Goal: Information Seeking & Learning: Learn about a topic

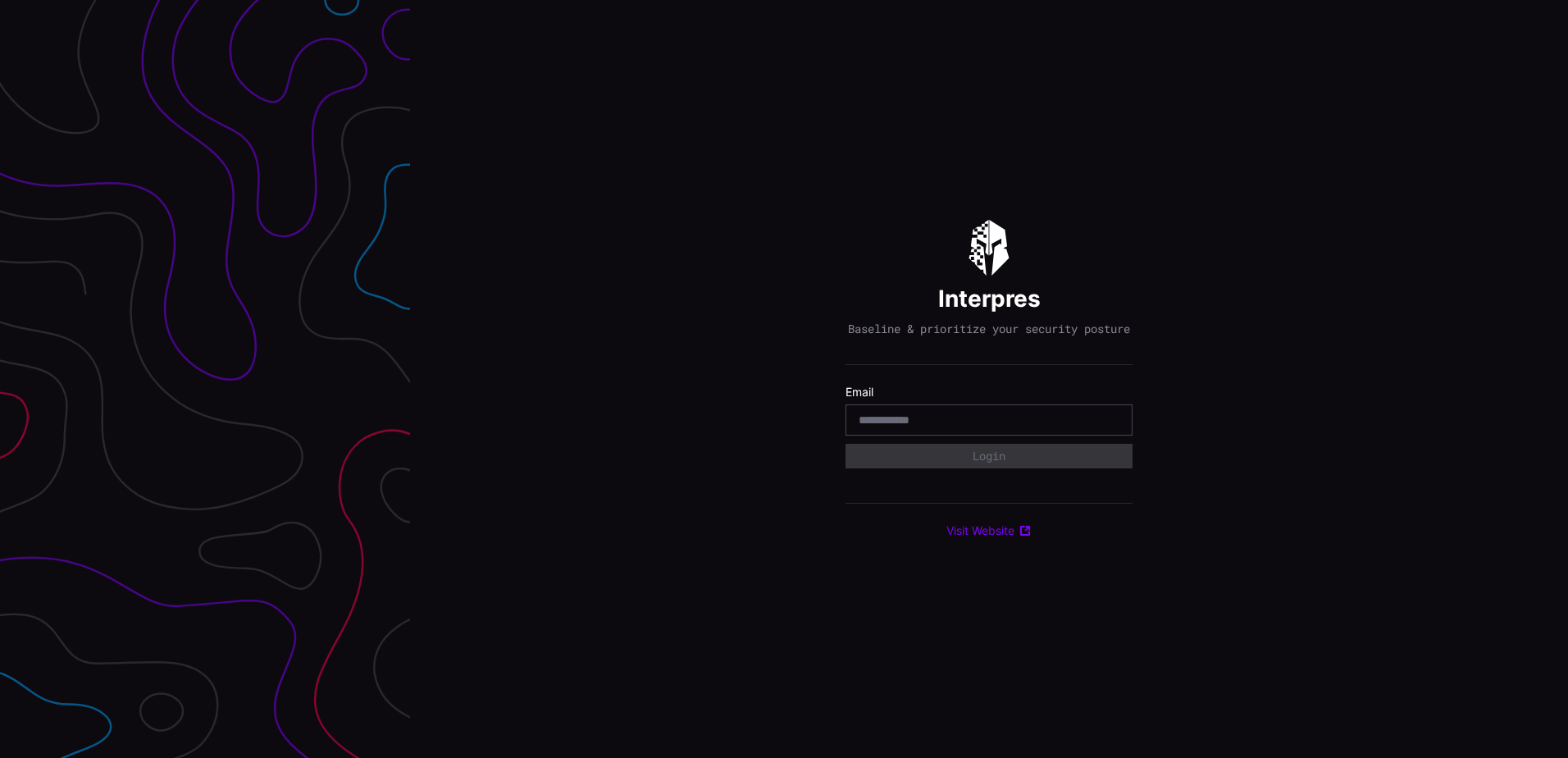
click at [961, 435] on div at bounding box center [989, 420] width 287 height 32
click at [930, 425] on input "email" at bounding box center [989, 419] width 261 height 15
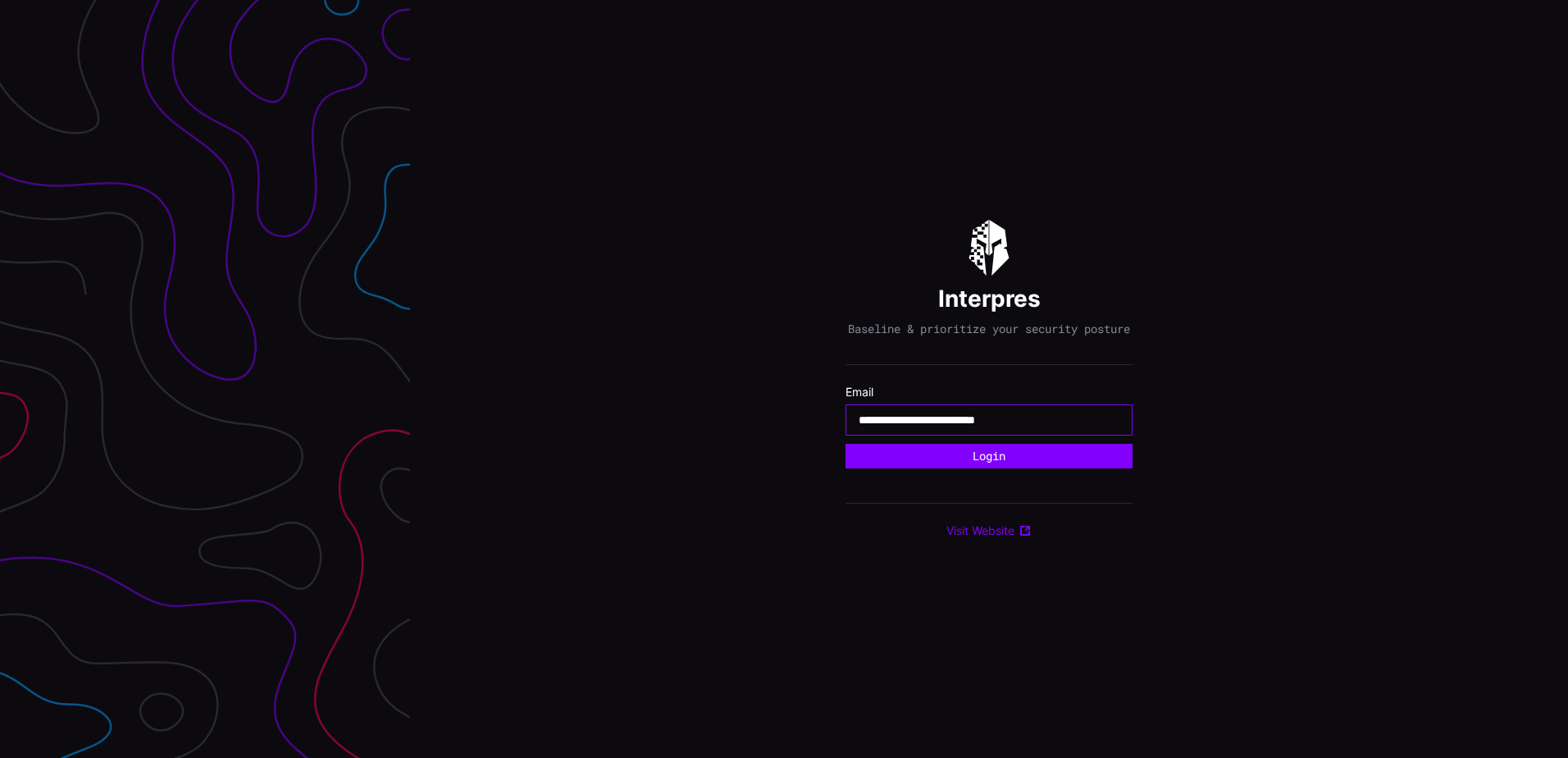
type input "**********"
click at [846, 444] on button "Login" at bounding box center [989, 456] width 287 height 25
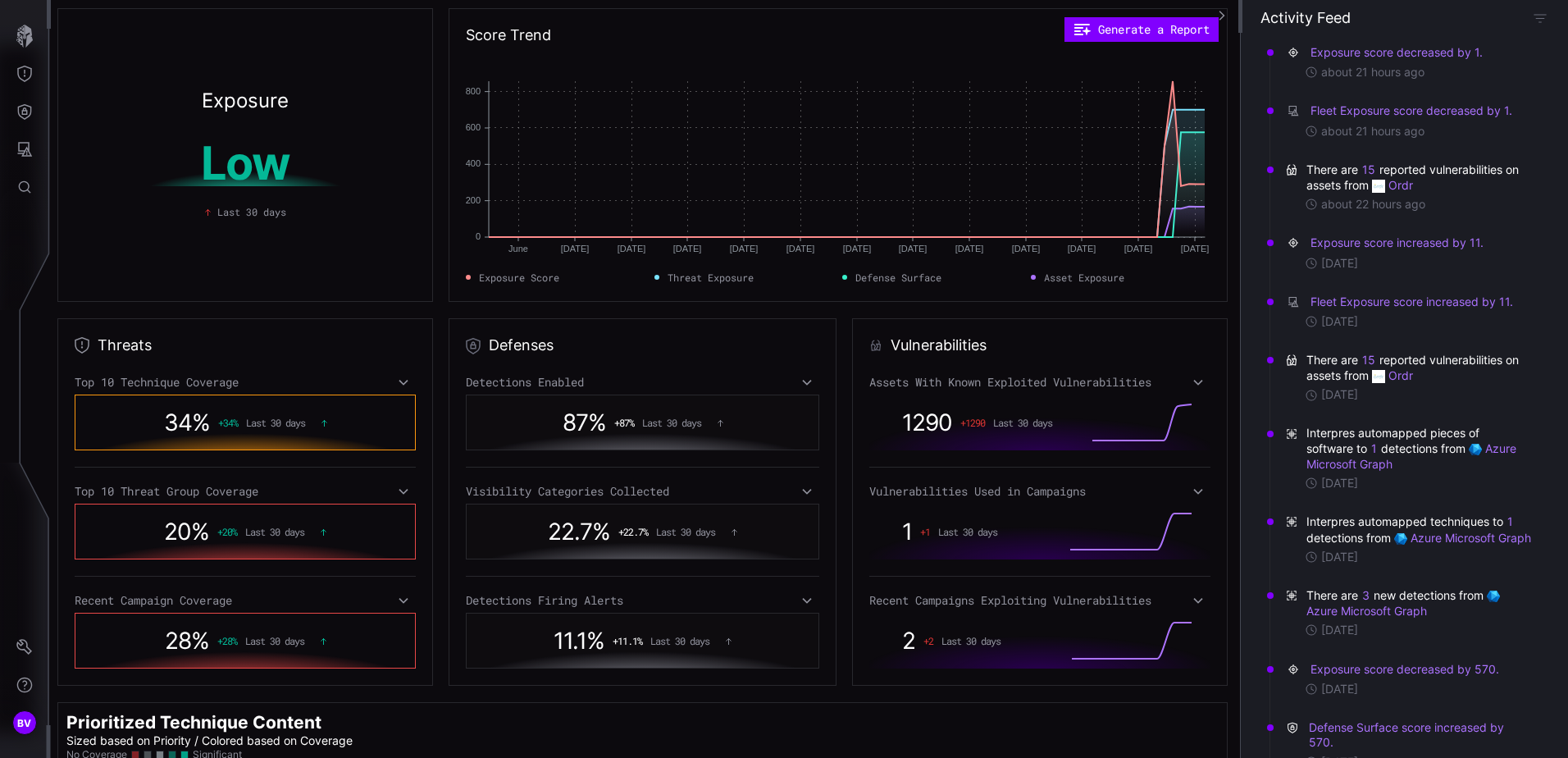
scroll to position [266, 0]
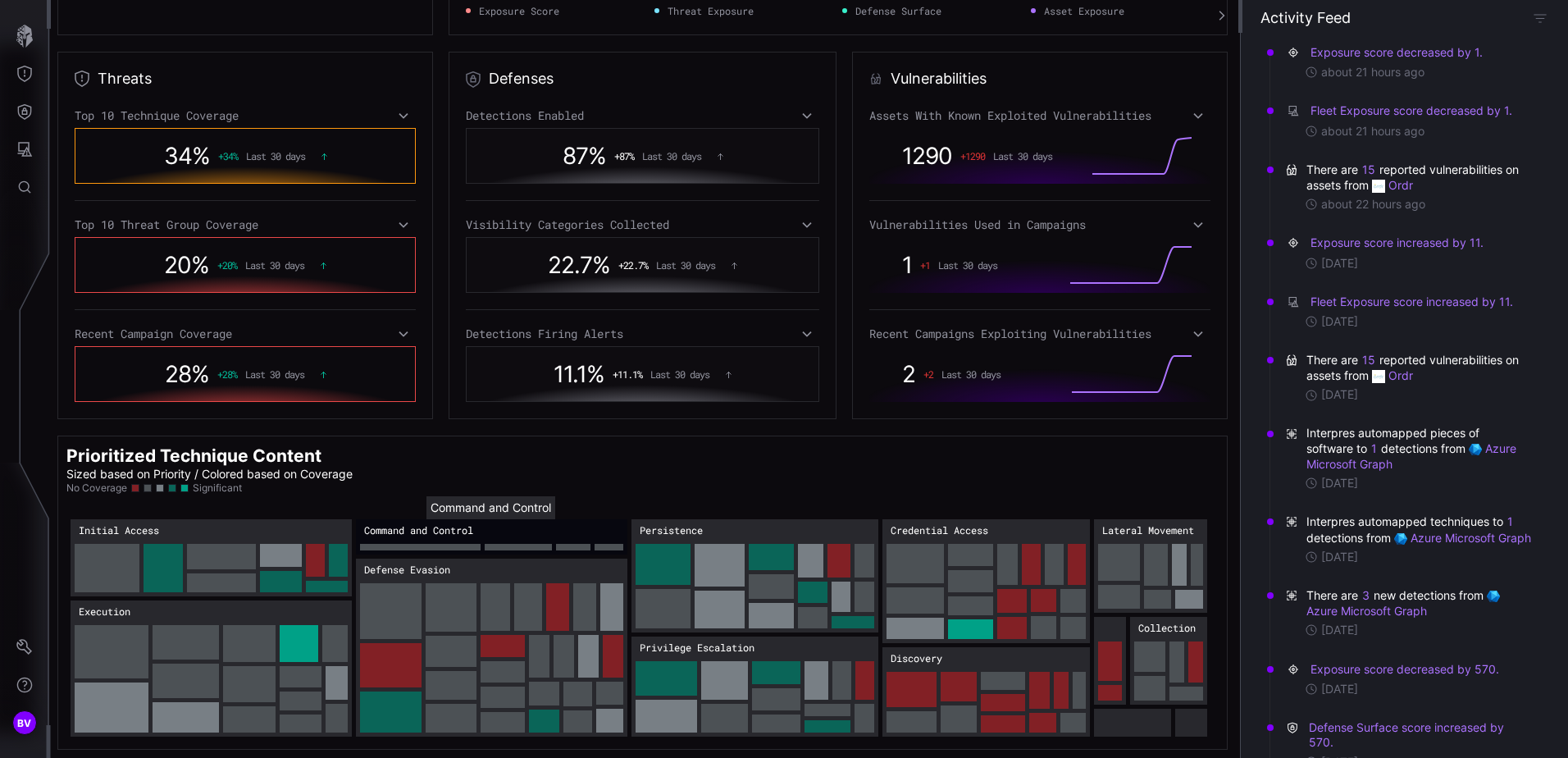
click at [426, 536] on rect "Command and Control: 188" at bounding box center [491, 537] width 271 height 36
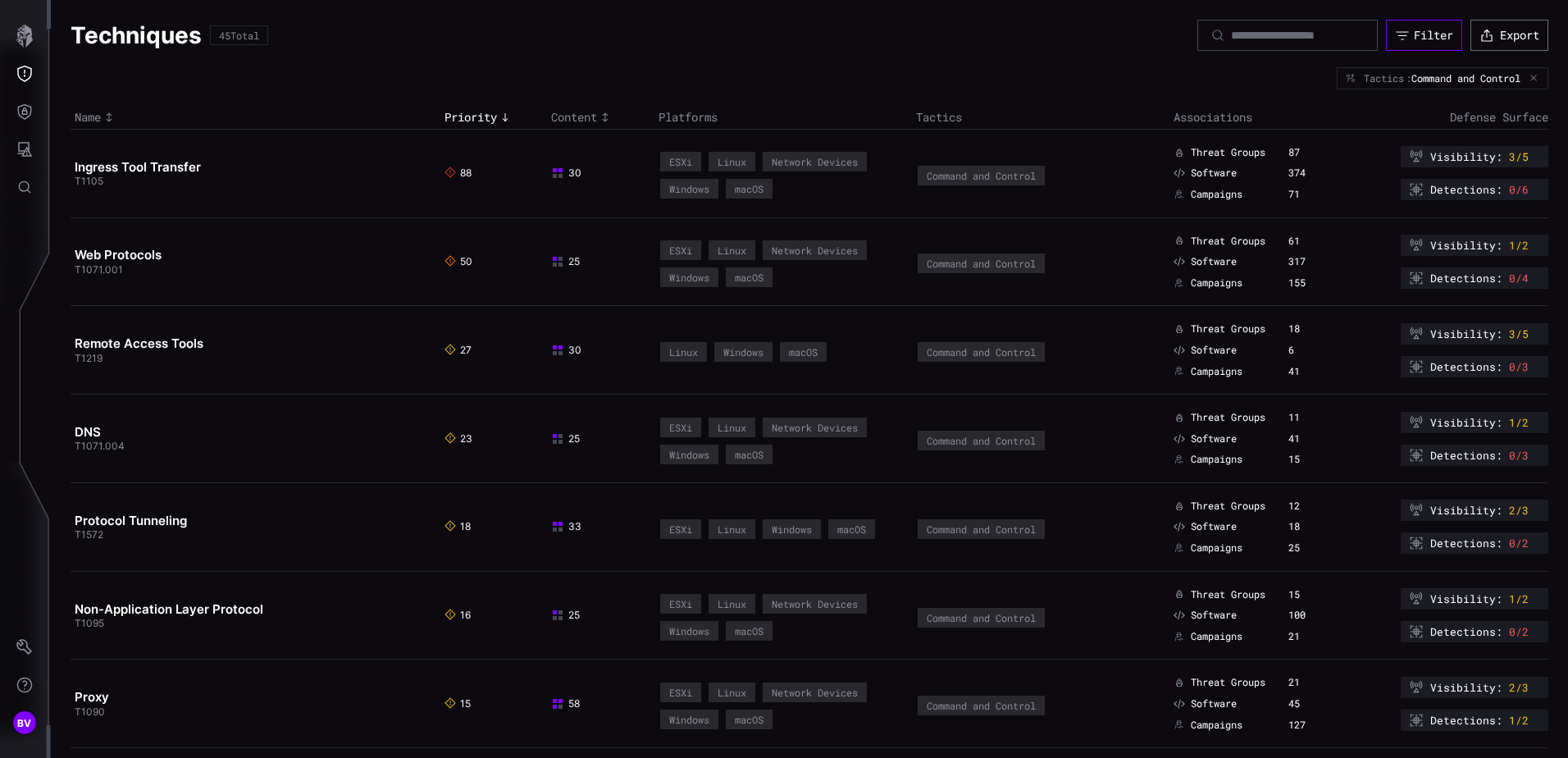
click at [1426, 35] on div "Filter" at bounding box center [1433, 35] width 39 height 15
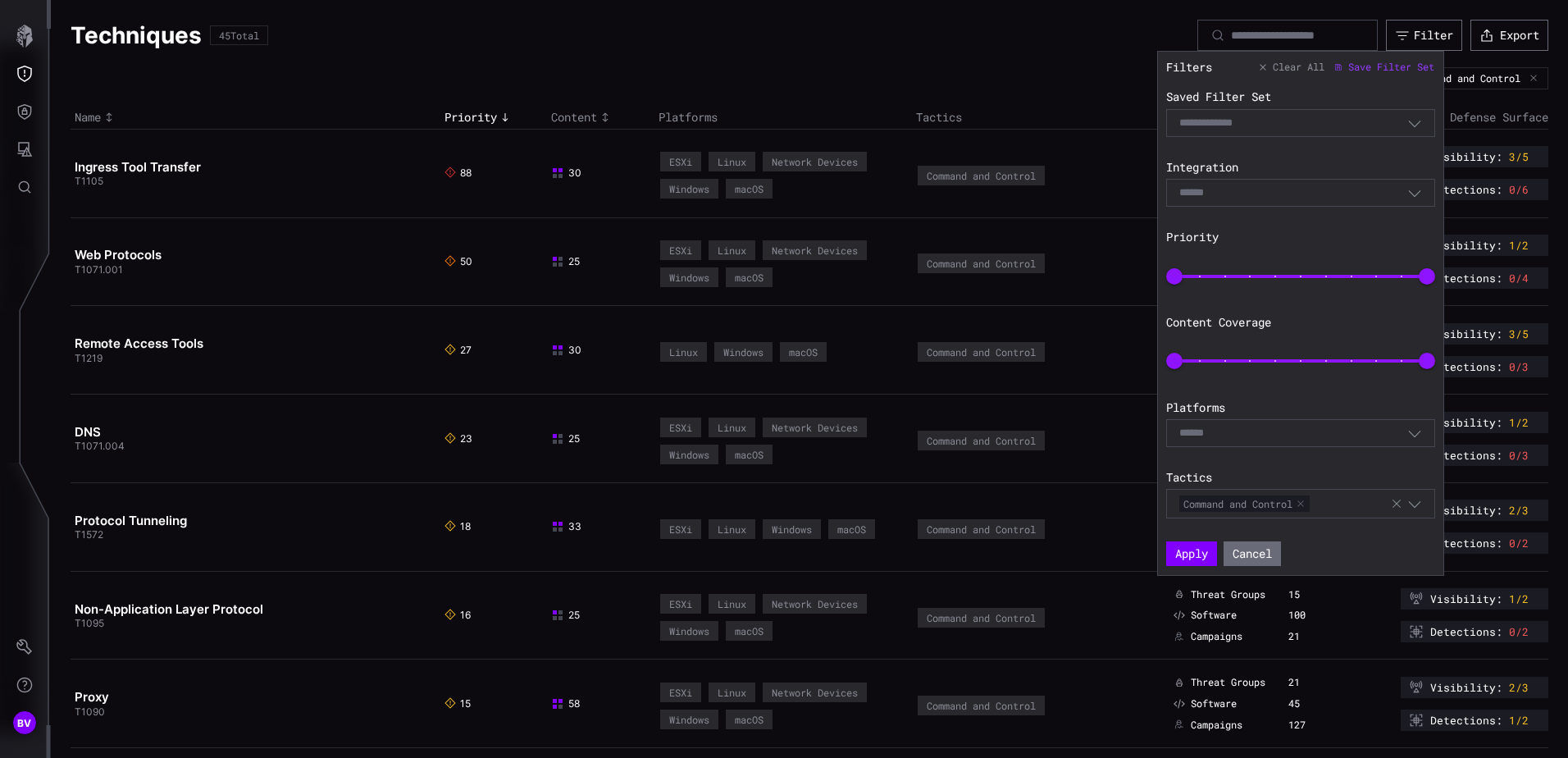
click at [1245, 138] on div "Filters Clear All Save Filter Set Saved Filter Set Select Filter Integration Se…" at bounding box center [1301, 313] width 269 height 506
click at [1248, 126] on input at bounding box center [1222, 123] width 85 height 14
click at [1238, 206] on div "Filters Clear All Save Filter Set Saved Filter Set Select Filter Integration Se…" at bounding box center [1301, 313] width 269 height 506
click at [1238, 201] on div "Select" at bounding box center [1301, 192] width 269 height 28
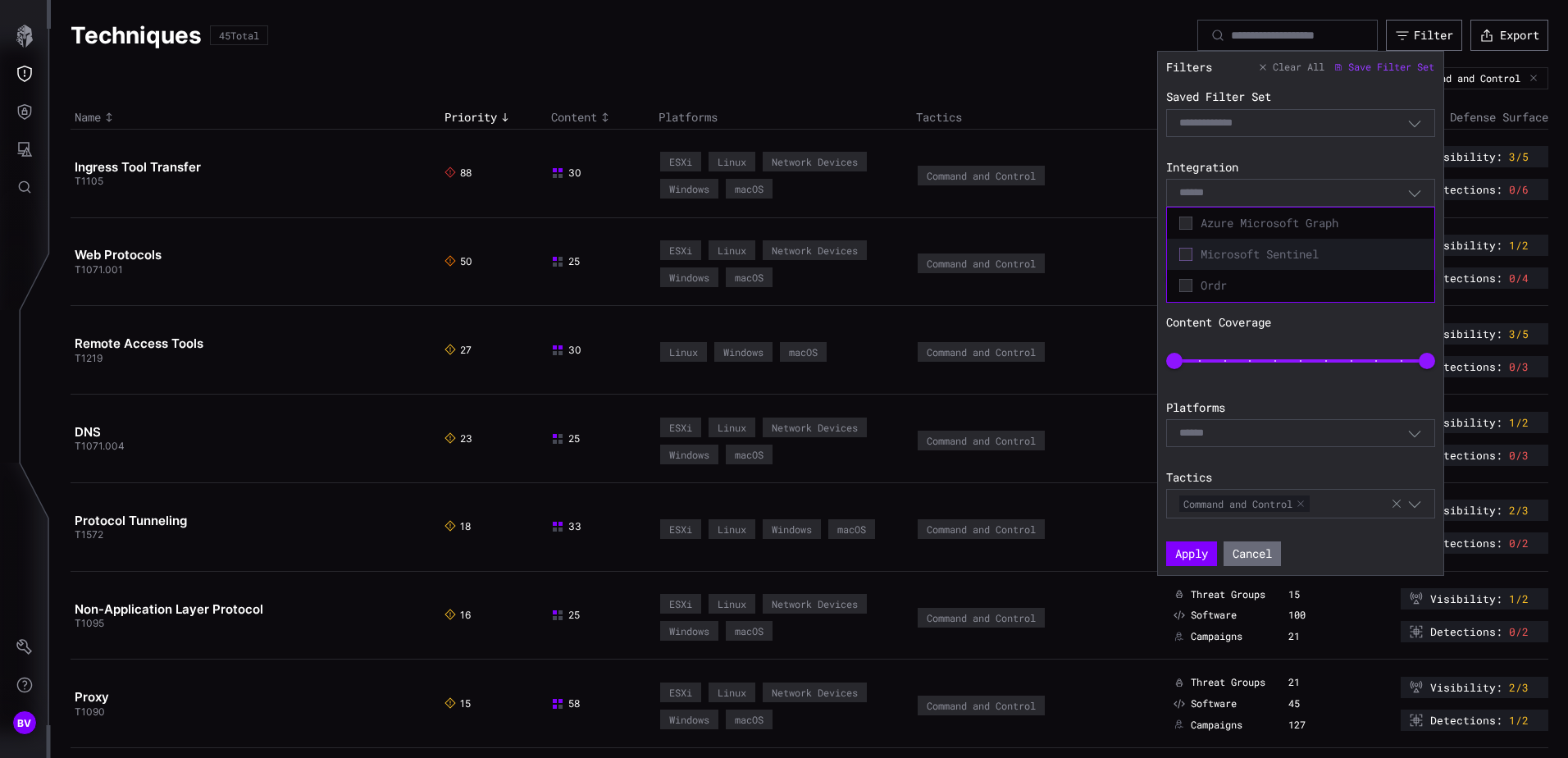
click at [1187, 259] on icon at bounding box center [1185, 254] width 13 height 13
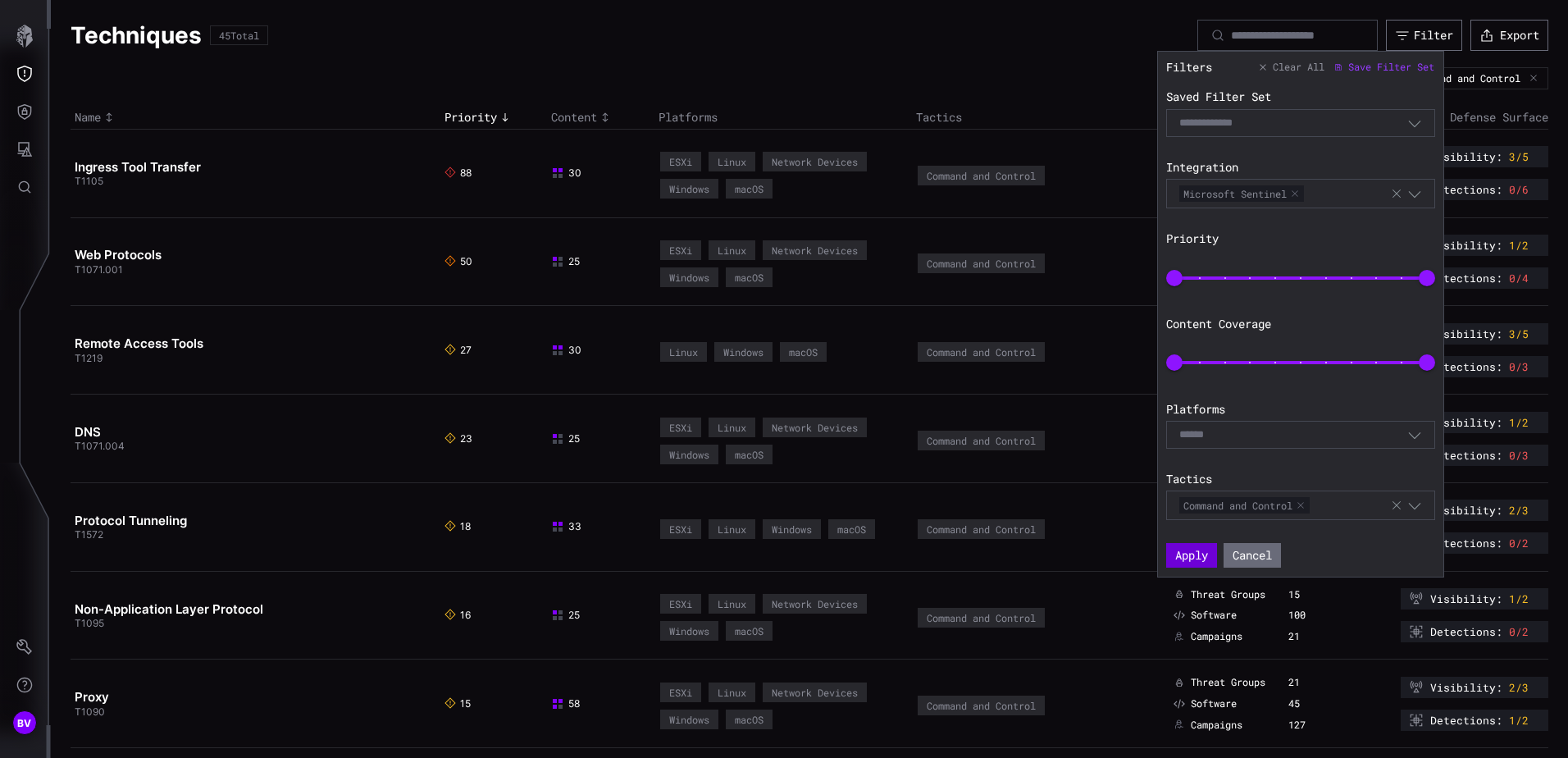
click at [1197, 561] on button "Apply" at bounding box center [1192, 555] width 51 height 25
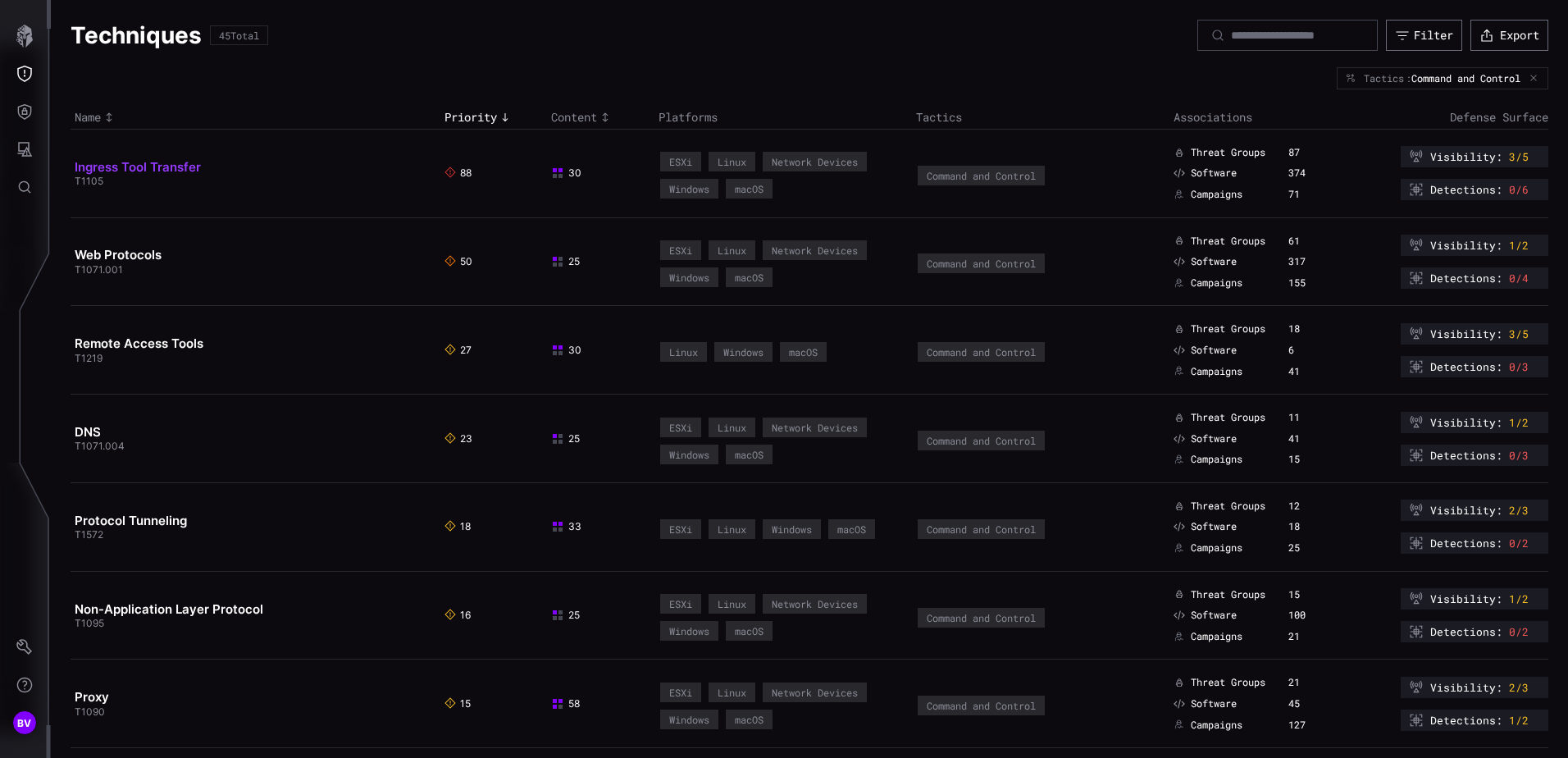
click at [130, 167] on link "Ingress Tool Transfer" at bounding box center [138, 167] width 126 height 16
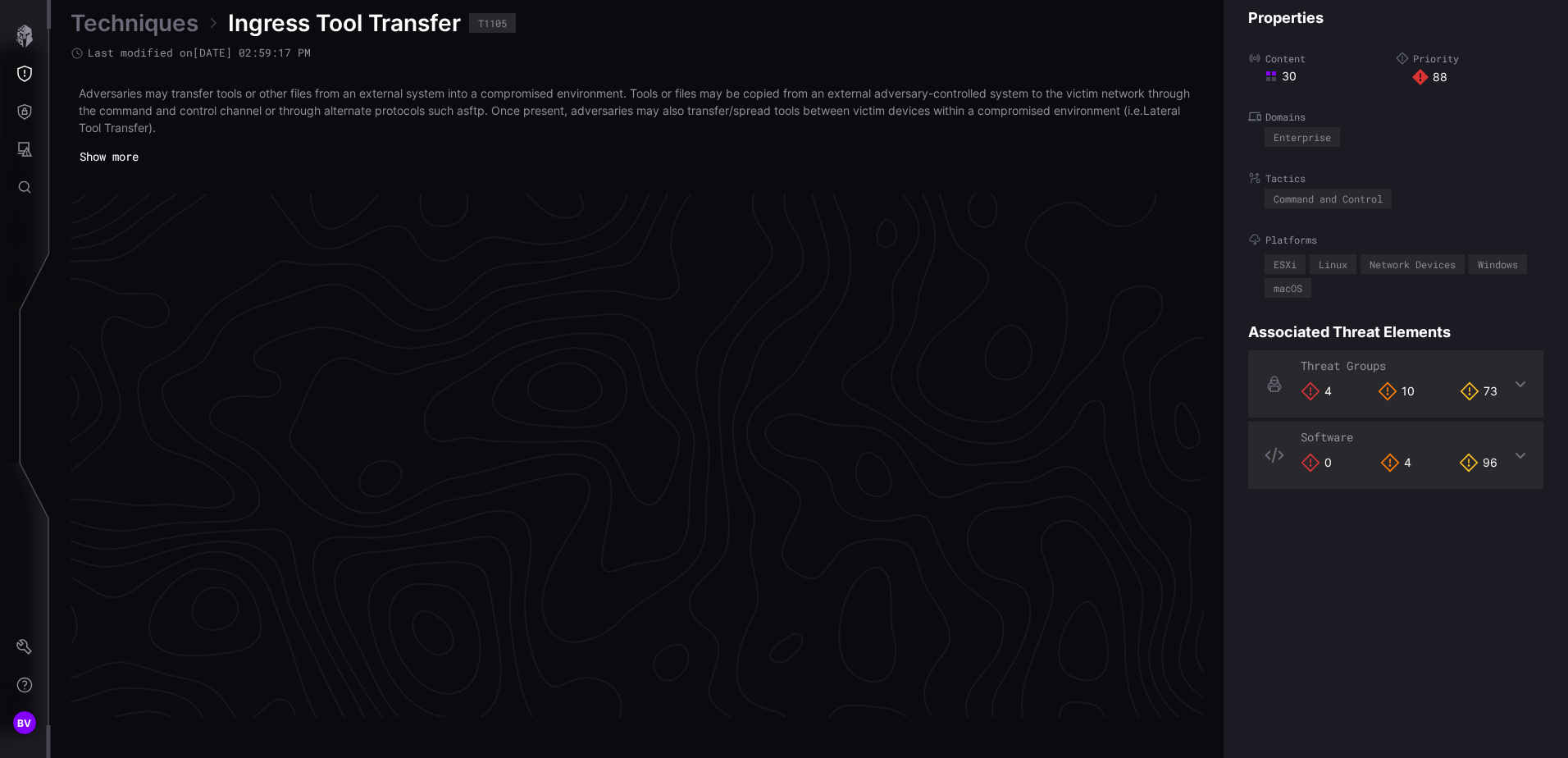
scroll to position [3436, 670]
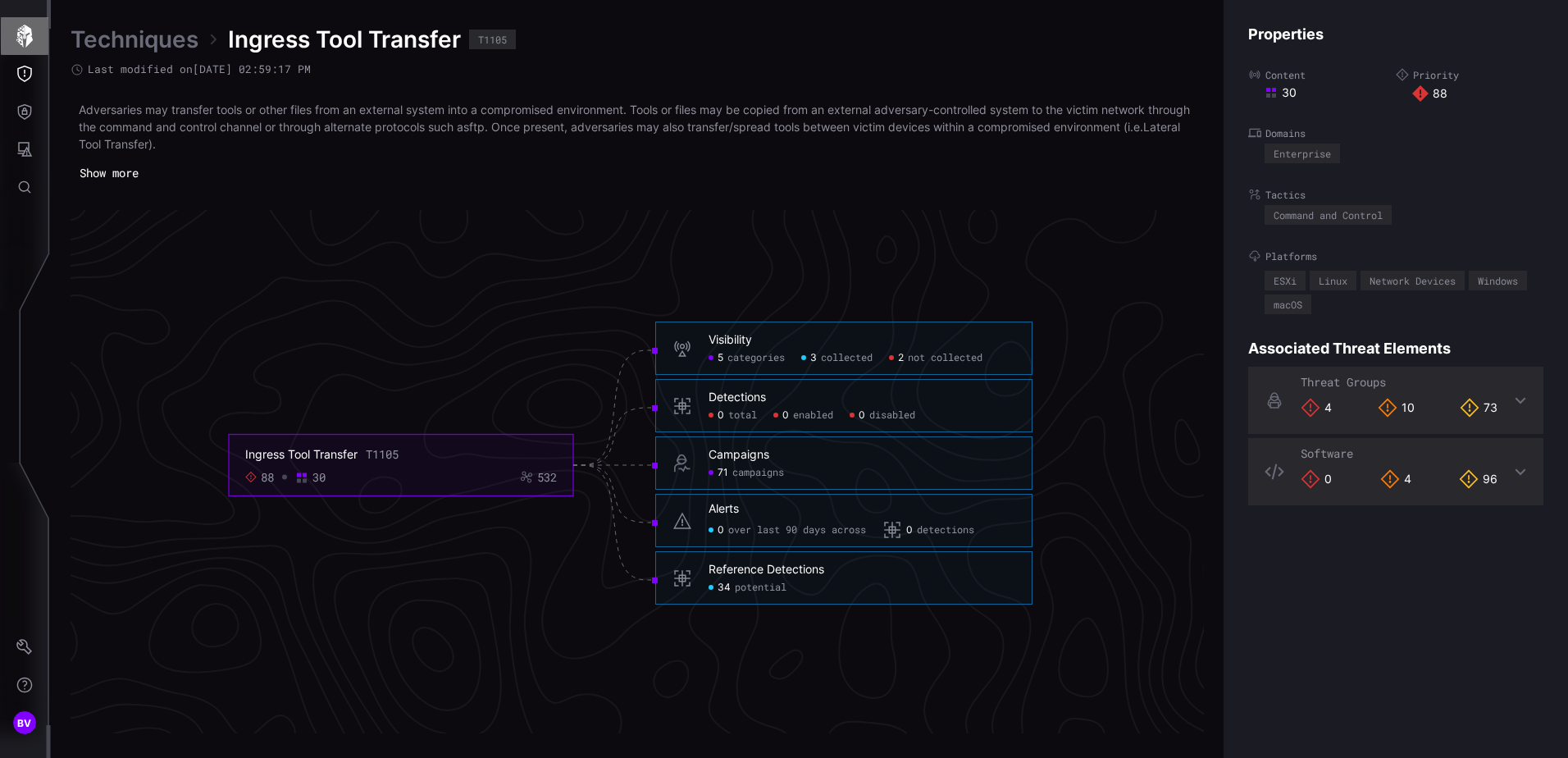
click at [24, 28] on icon "button" at bounding box center [25, 36] width 17 height 23
